Goal: Book appointment/travel/reservation

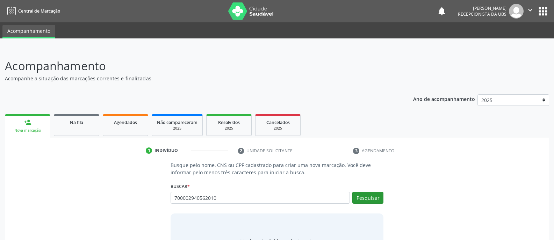
type input "700002940562010"
click at [368, 197] on button "Pesquisar" at bounding box center [367, 198] width 31 height 12
type input "700002940562010"
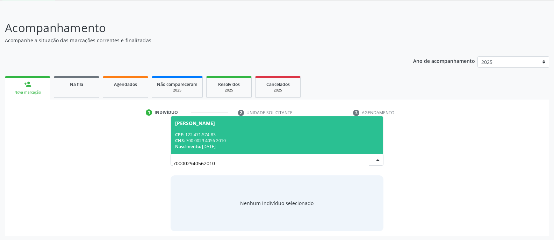
scroll to position [39, 0]
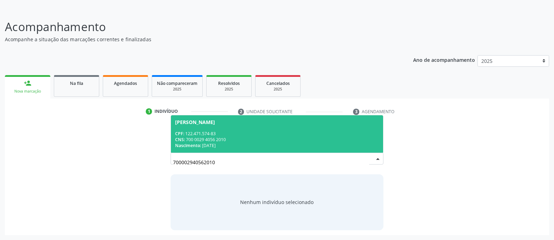
click at [231, 134] on div "CPF: 122.471.574-83" at bounding box center [277, 134] width 204 height 6
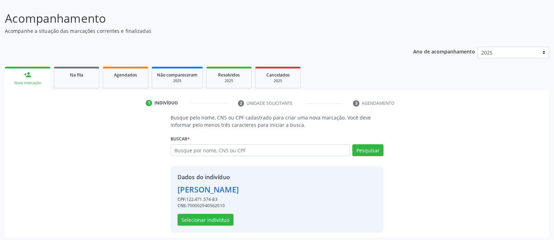
scroll to position [50, 0]
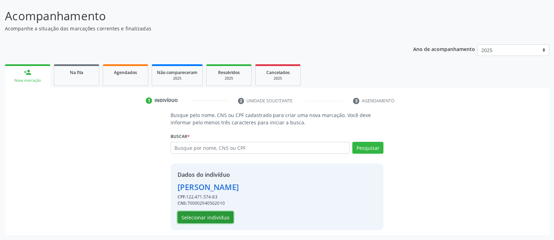
click at [212, 221] on button "Selecionar indivíduo" at bounding box center [206, 217] width 56 height 12
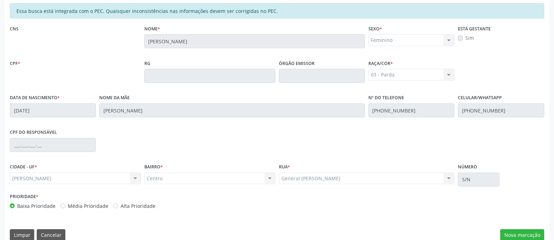
scroll to position [169, 0]
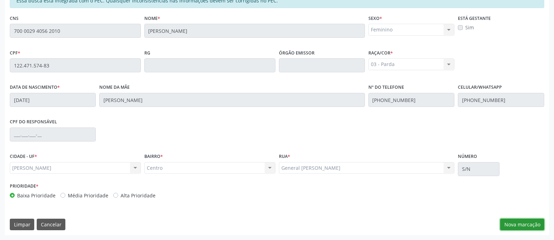
click at [516, 224] on button "Nova marcação" at bounding box center [522, 225] width 44 height 12
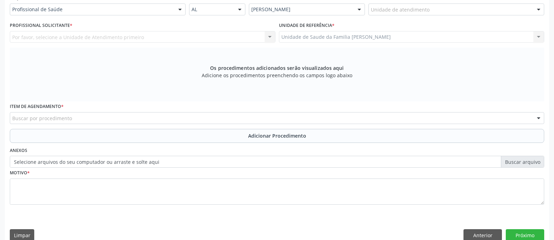
click at [181, 11] on div at bounding box center [180, 10] width 10 height 12
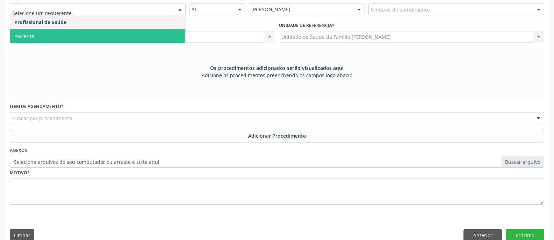
click at [168, 36] on span "Paciente" at bounding box center [97, 36] width 175 height 14
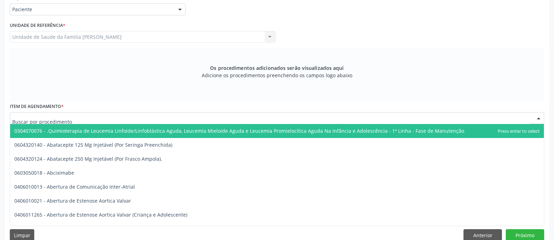
click at [110, 116] on div at bounding box center [277, 118] width 534 height 12
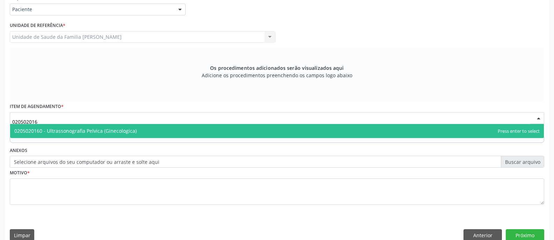
type input "0205020160"
click at [195, 132] on span "0205020160 - Ultrassonografia Pelvica (Ginecologica)" at bounding box center [277, 131] width 534 height 14
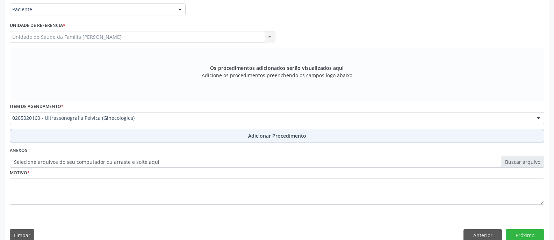
click at [263, 137] on span "Adicionar Procedimento" at bounding box center [277, 135] width 58 height 7
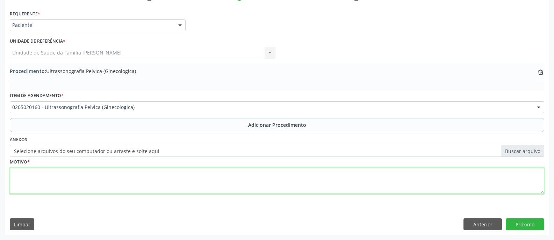
click at [208, 181] on textarea at bounding box center [277, 181] width 534 height 27
type textarea "CÓLICAS MENSTRUAIS"
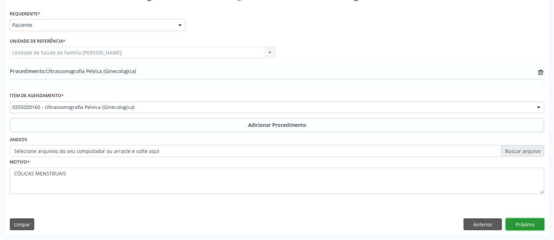
click at [527, 225] on button "Próximo" at bounding box center [525, 224] width 38 height 12
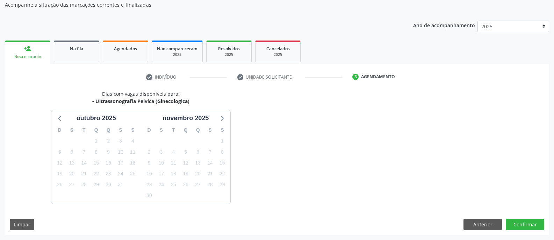
scroll to position [94, 0]
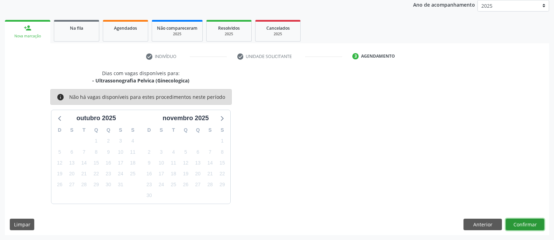
click at [524, 224] on button "Confirmar" at bounding box center [525, 225] width 38 height 12
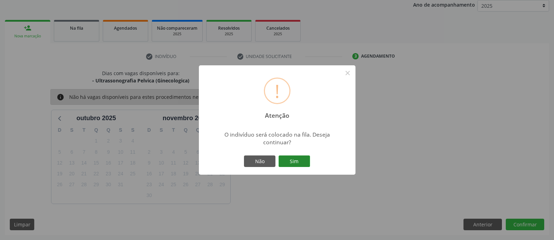
click at [294, 162] on button "Sim" at bounding box center [294, 162] width 31 height 12
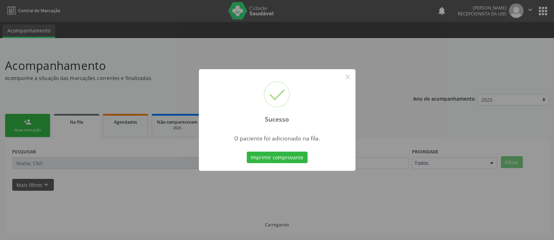
scroll to position [0, 0]
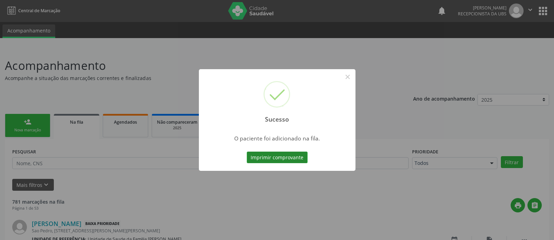
click at [283, 157] on button "Imprimir comprovante" at bounding box center [277, 158] width 61 height 12
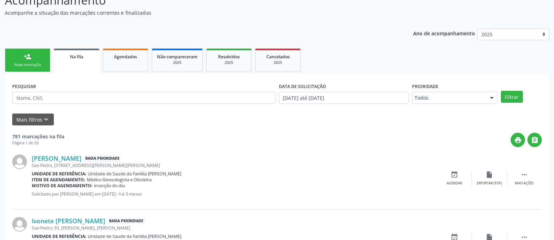
scroll to position [70, 0]
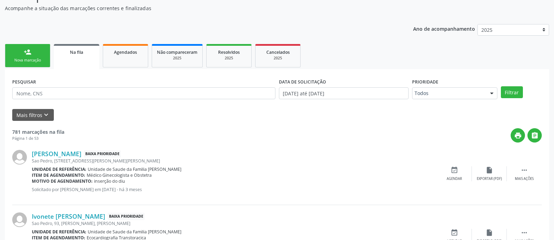
click at [31, 56] on link "person_add Nova marcação" at bounding box center [27, 55] width 45 height 23
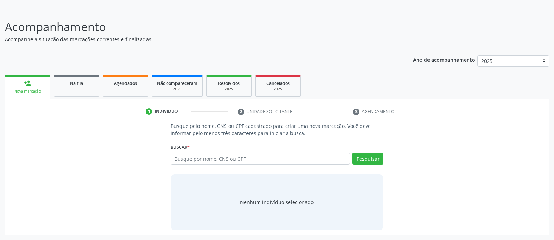
scroll to position [39, 0]
click at [227, 159] on input "text" at bounding box center [260, 159] width 179 height 12
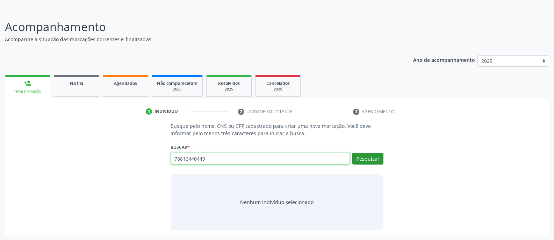
type input "78816440449"
click at [370, 160] on button "Pesquisar" at bounding box center [367, 159] width 31 height 12
type input "78816440449"
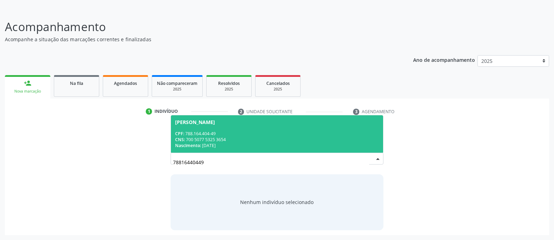
click at [223, 128] on span "[PERSON_NAME] CPF: 788.164.404-49 CNS: 700 5077 5325 3654 Nascimento: [DATE]" at bounding box center [277, 133] width 212 height 37
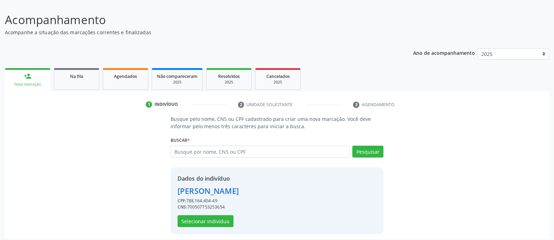
scroll to position [50, 0]
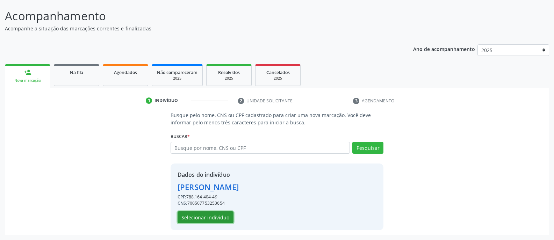
click at [207, 218] on button "Selecionar indivíduo" at bounding box center [206, 217] width 56 height 12
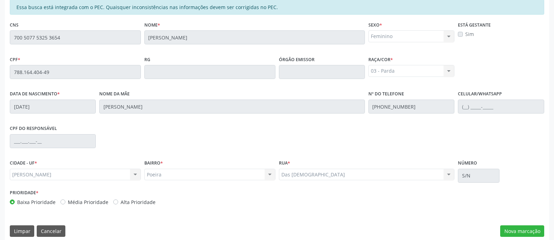
scroll to position [169, 0]
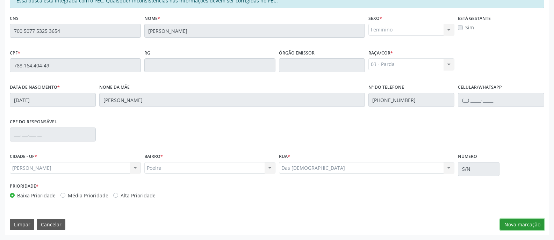
click at [520, 223] on button "Nova marcação" at bounding box center [522, 225] width 44 height 12
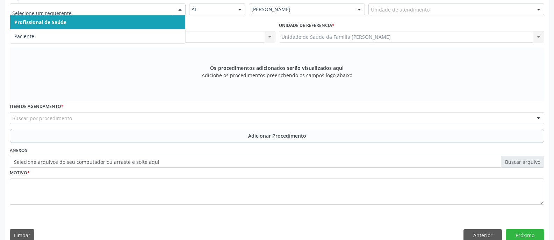
click at [180, 10] on div at bounding box center [180, 10] width 10 height 12
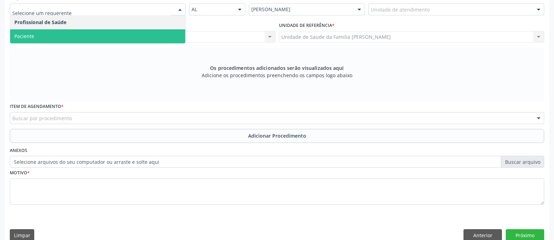
click at [172, 36] on span "Paciente" at bounding box center [97, 36] width 175 height 14
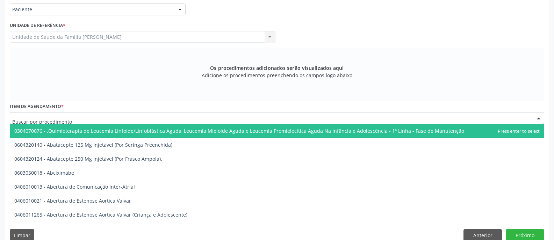
click at [155, 118] on div at bounding box center [277, 118] width 534 height 12
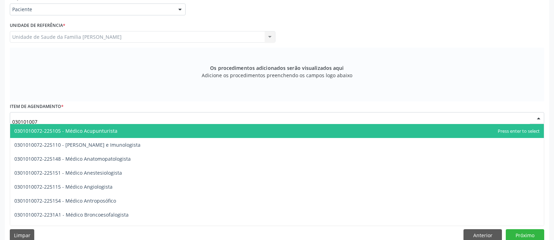
type input "0301010072"
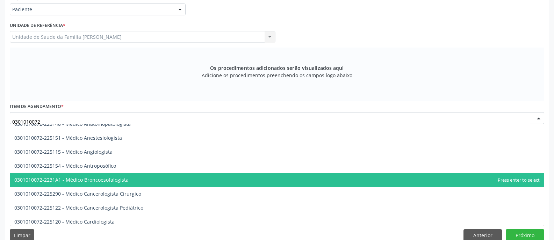
scroll to position [70, 0]
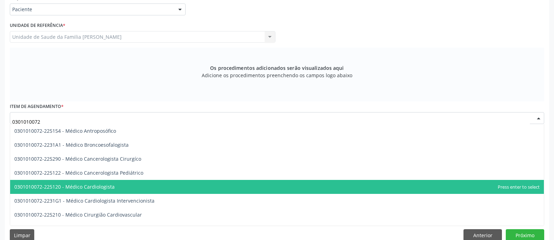
click at [155, 187] on span "0301010072-225120 - Médico Cardiologista" at bounding box center [277, 187] width 534 height 14
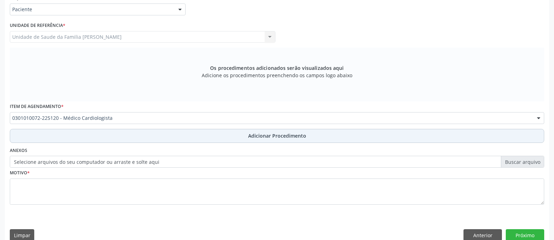
click at [269, 139] on span "Adicionar Procedimento" at bounding box center [277, 135] width 58 height 7
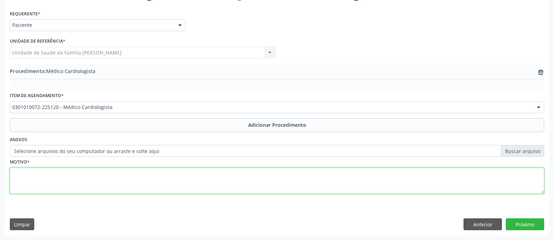
click at [209, 185] on textarea at bounding box center [277, 181] width 534 height 27
type textarea "DOENÇA ATEROSCLERÓTICA DO CORAÇAO - I251"
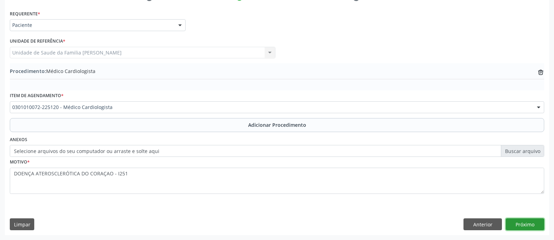
click at [522, 225] on button "Próximo" at bounding box center [525, 224] width 38 height 12
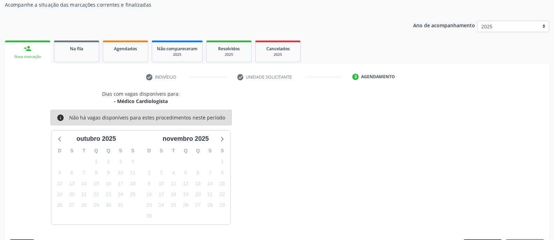
scroll to position [94, 0]
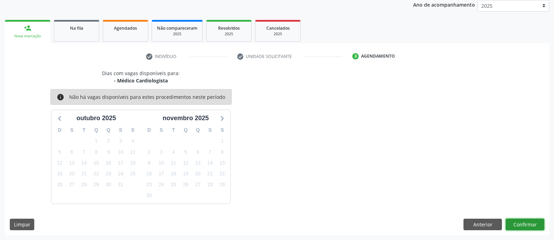
click at [522, 225] on button "Confirmar" at bounding box center [525, 225] width 38 height 12
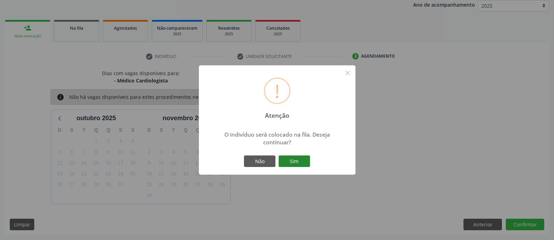
click at [299, 163] on button "Sim" at bounding box center [294, 162] width 31 height 12
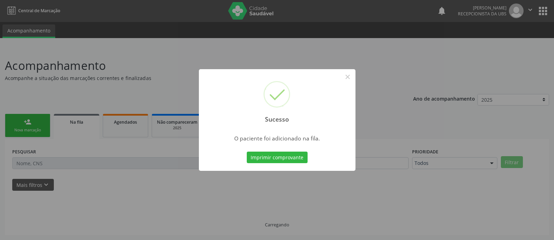
scroll to position [0, 0]
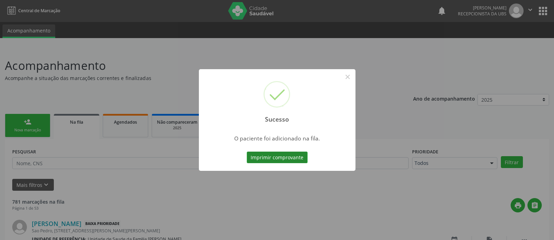
click at [283, 159] on button "Imprimir comprovante" at bounding box center [277, 158] width 61 height 12
